Goal: Task Accomplishment & Management: Manage account settings

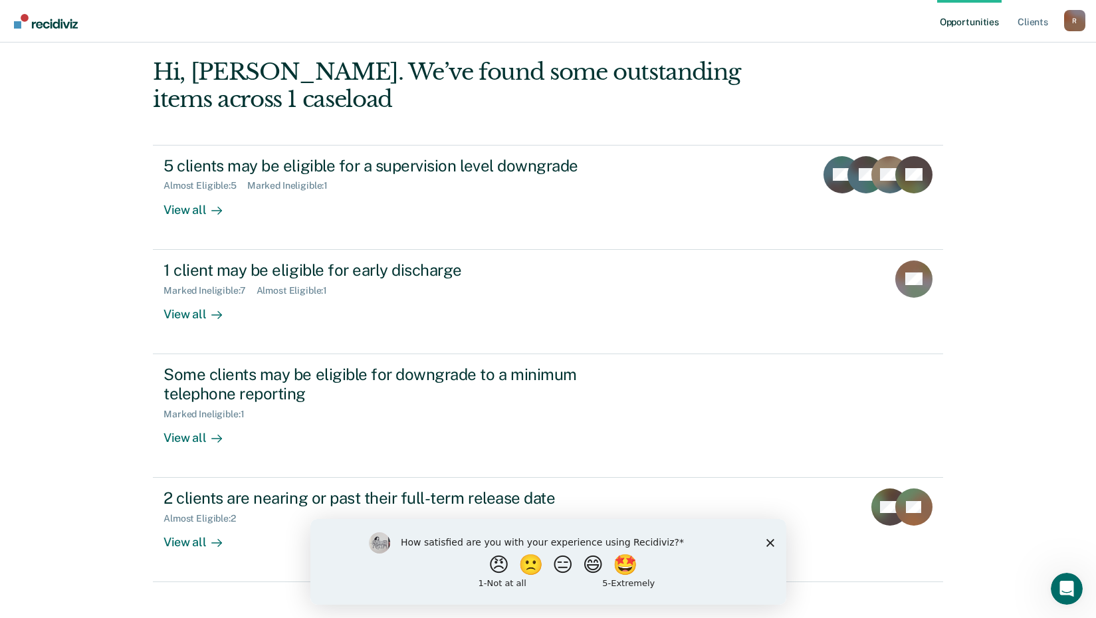
scroll to position [72, 0]
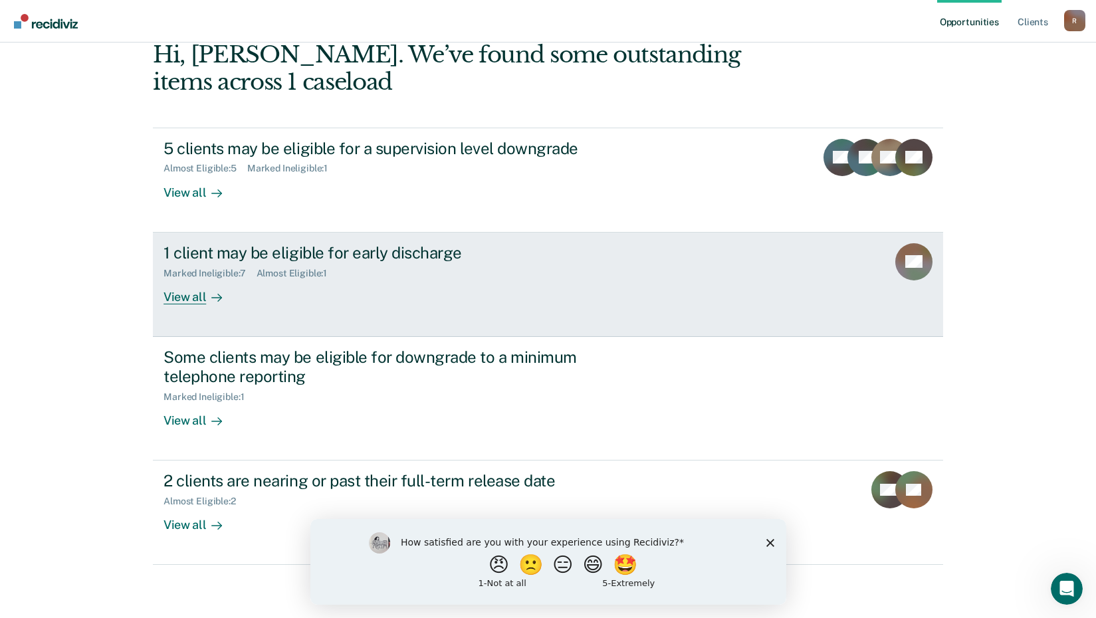
click at [208, 249] on div "1 client may be eligible for early discharge" at bounding box center [397, 252] width 467 height 19
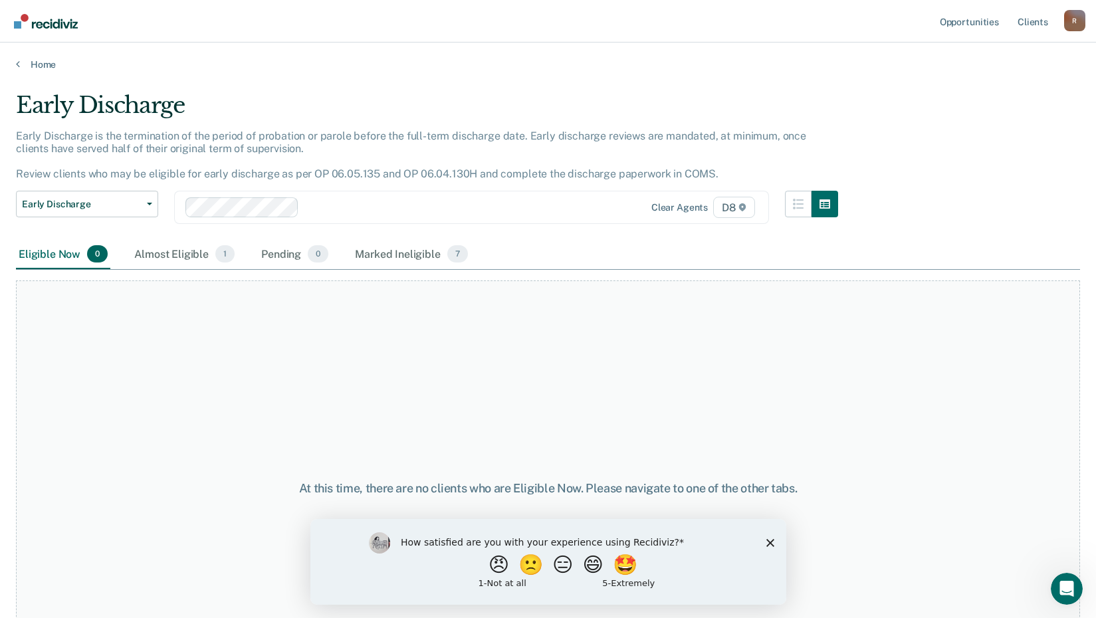
click at [770, 541] on polygon "Close survey" at bounding box center [770, 542] width 8 height 8
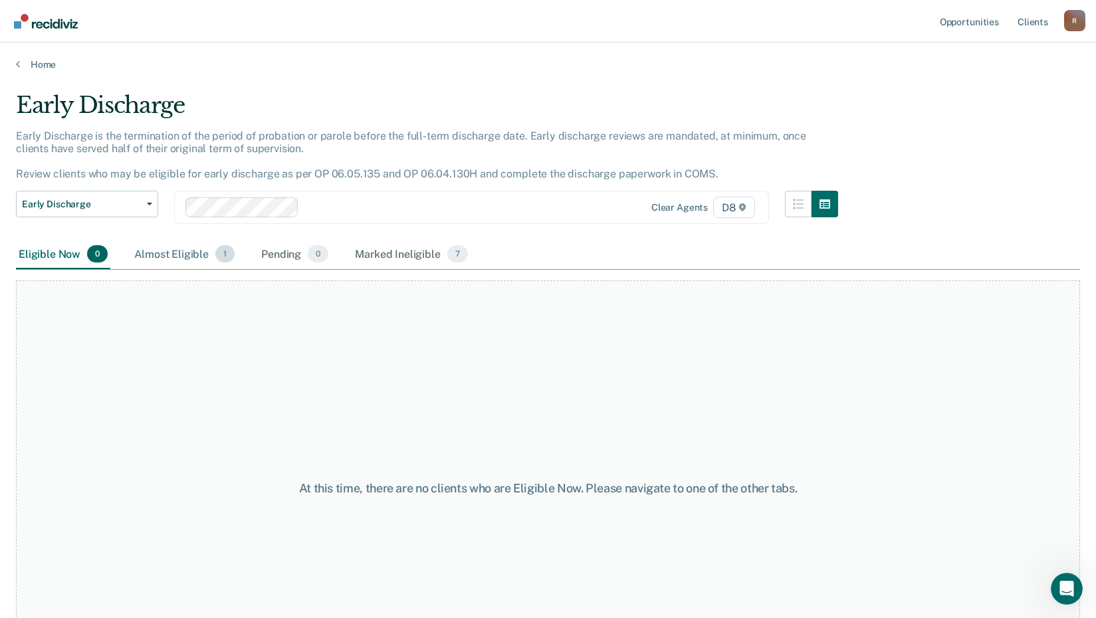
click at [162, 251] on div "Almost Eligible 1" at bounding box center [185, 254] width 106 height 29
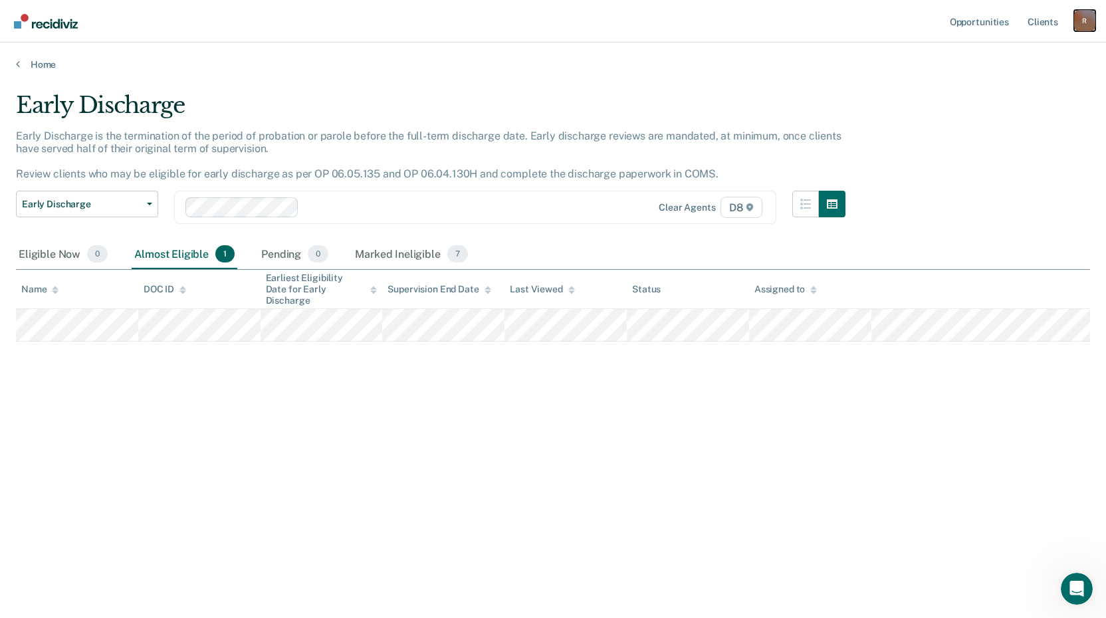
click at [1087, 19] on div "R" at bounding box center [1084, 20] width 21 height 21
click at [994, 85] on link "Log Out" at bounding box center [1031, 87] width 107 height 11
